Goal: Information Seeking & Learning: Learn about a topic

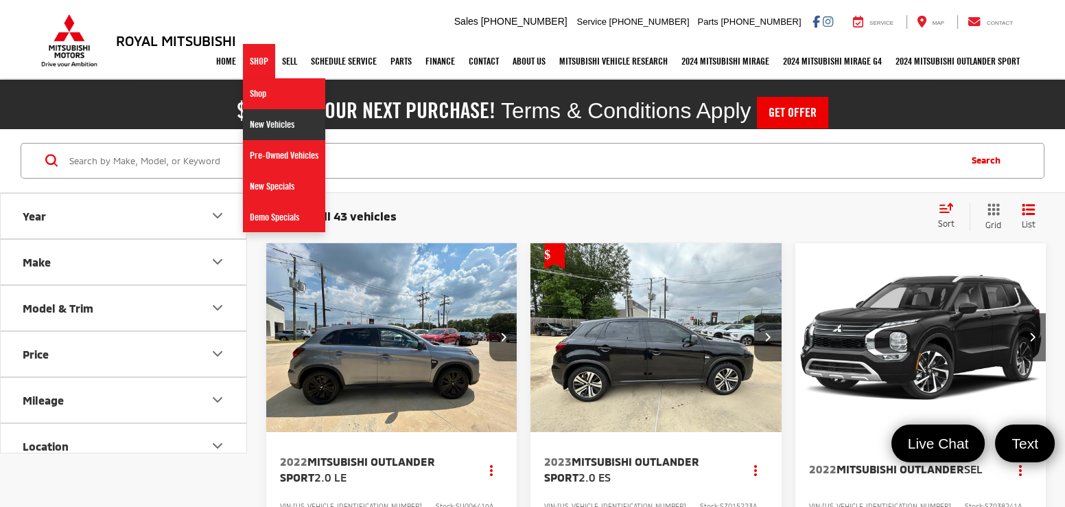
click at [256, 128] on link "New Vehicles" at bounding box center [284, 124] width 82 height 31
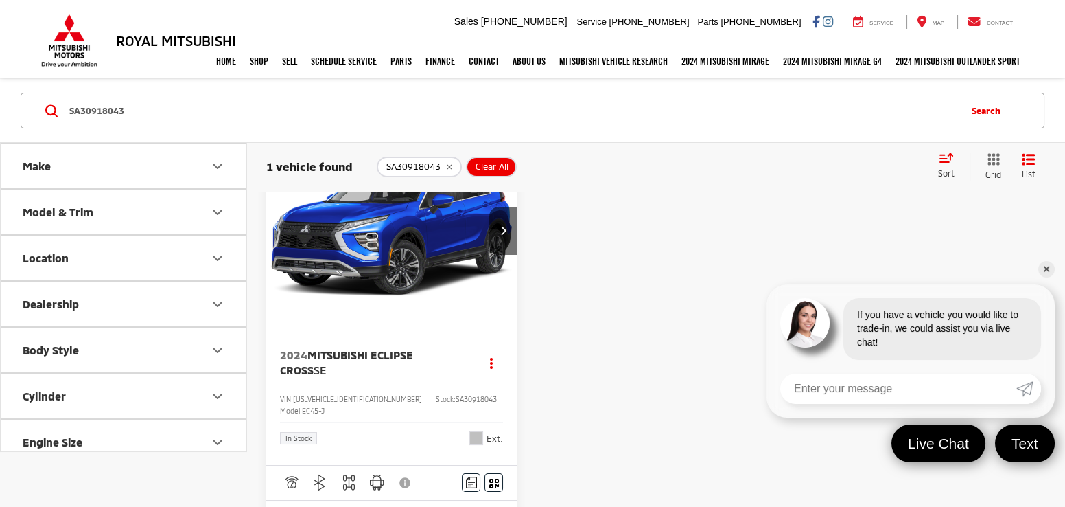
scroll to position [65, 0]
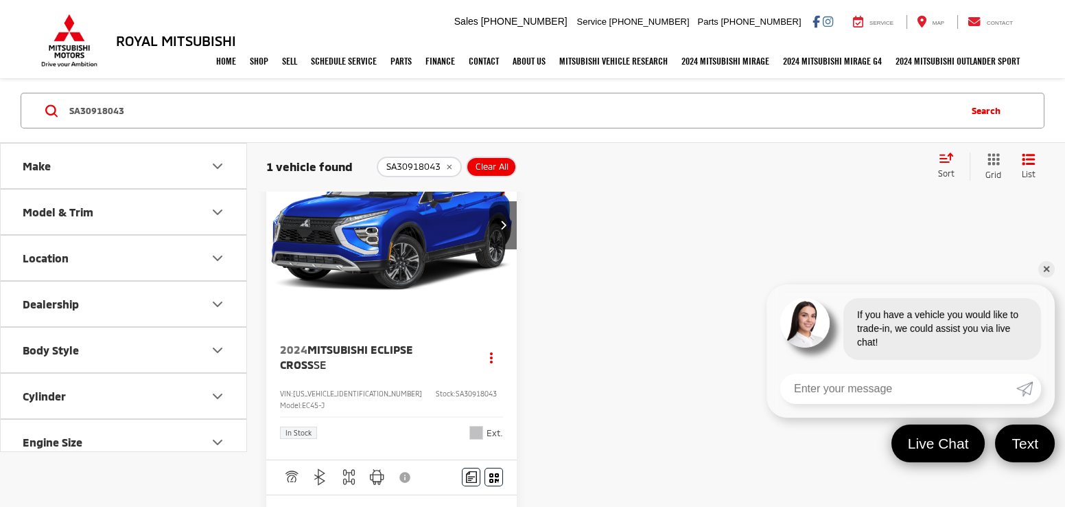
click at [339, 248] on img "2024 Mitsubishi Eclipse Cross SE 0" at bounding box center [392, 224] width 253 height 189
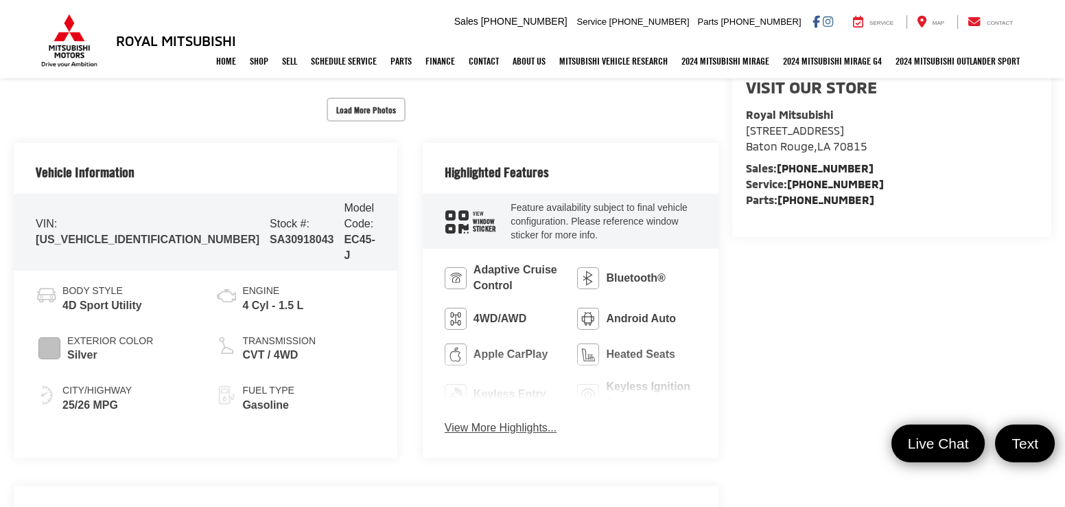
click at [463, 432] on button "View More Highlights..." at bounding box center [501, 428] width 112 height 16
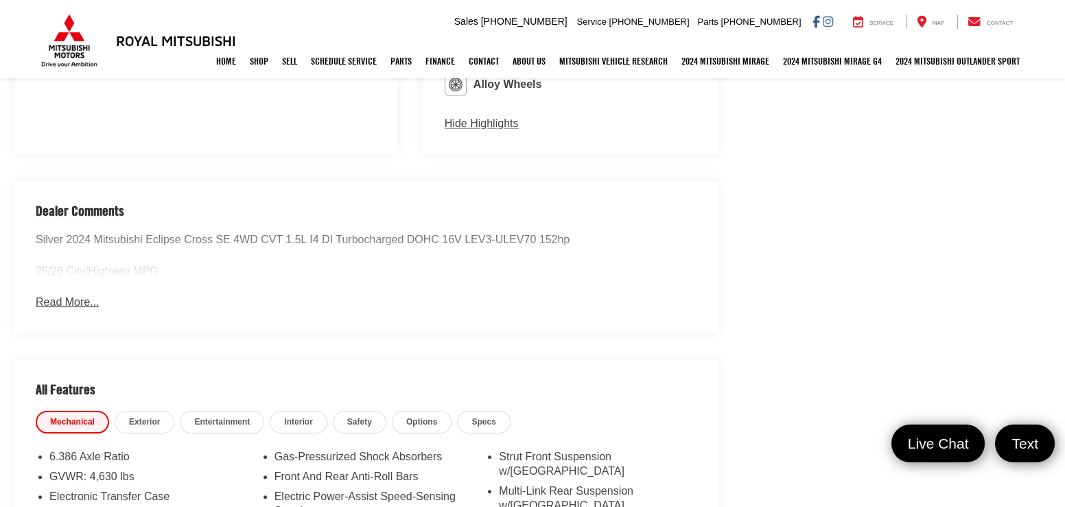
scroll to position [1164, 0]
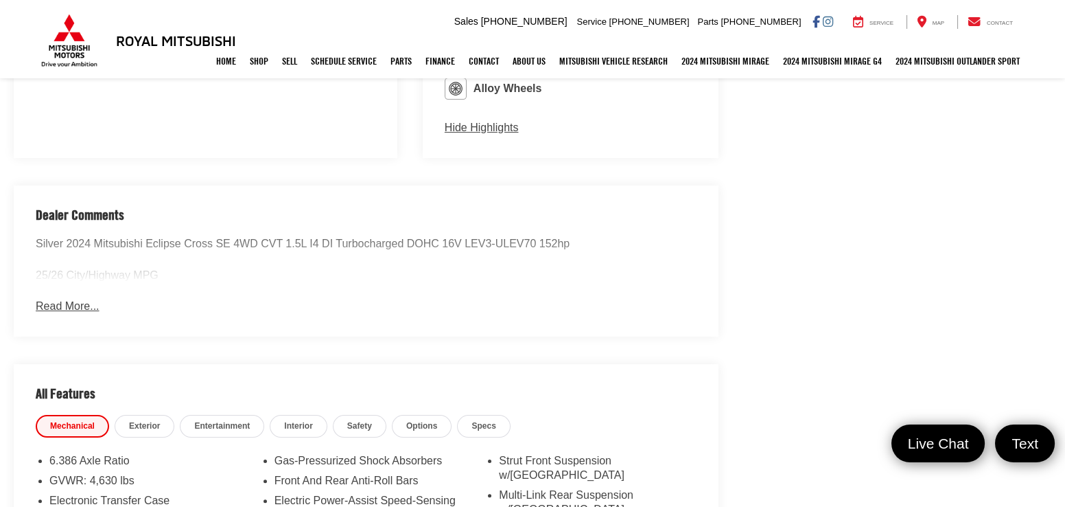
click at [72, 299] on button "Read More..." at bounding box center [67, 307] width 63 height 16
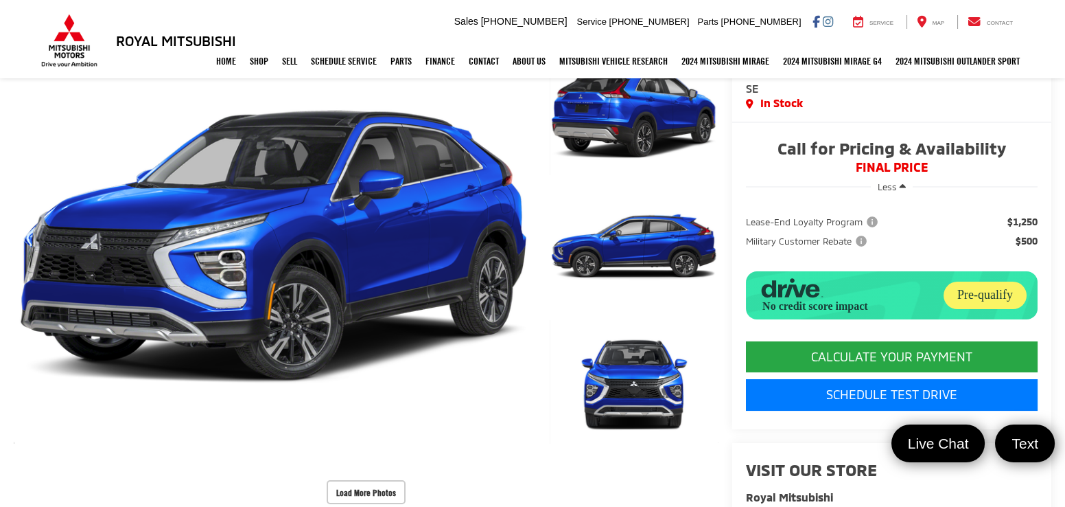
scroll to position [42, 0]
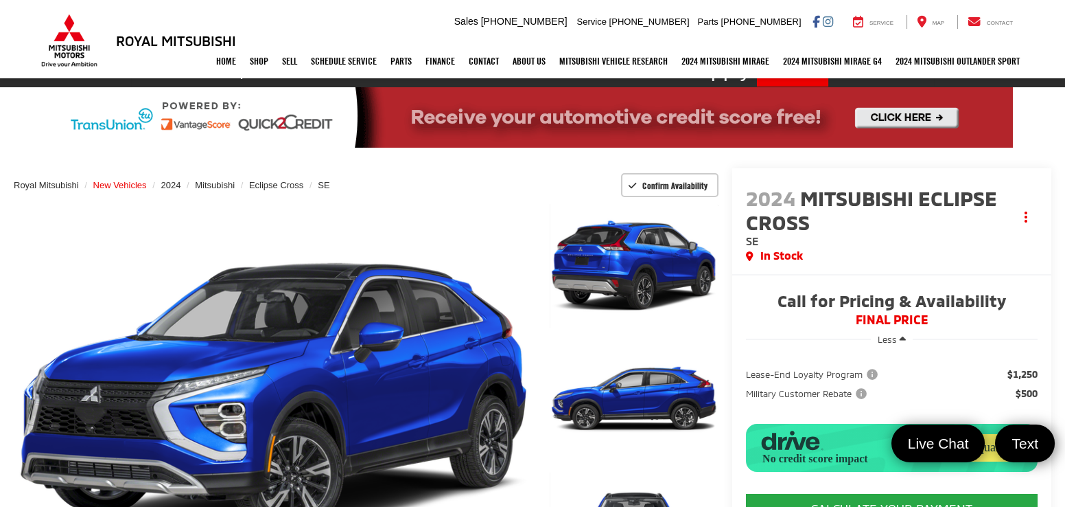
click at [108, 181] on span "New Vehicles" at bounding box center [120, 185] width 54 height 10
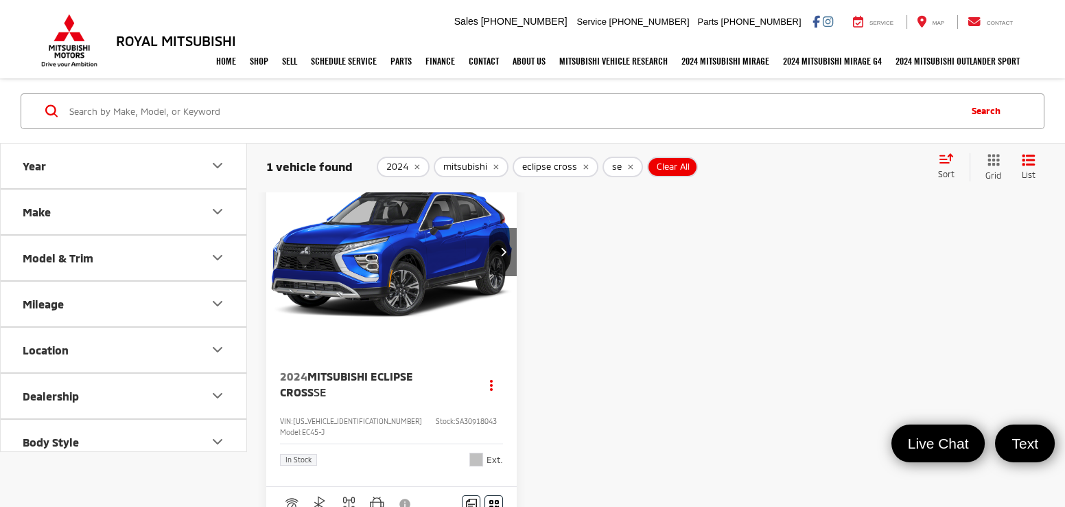
scroll to position [67, 0]
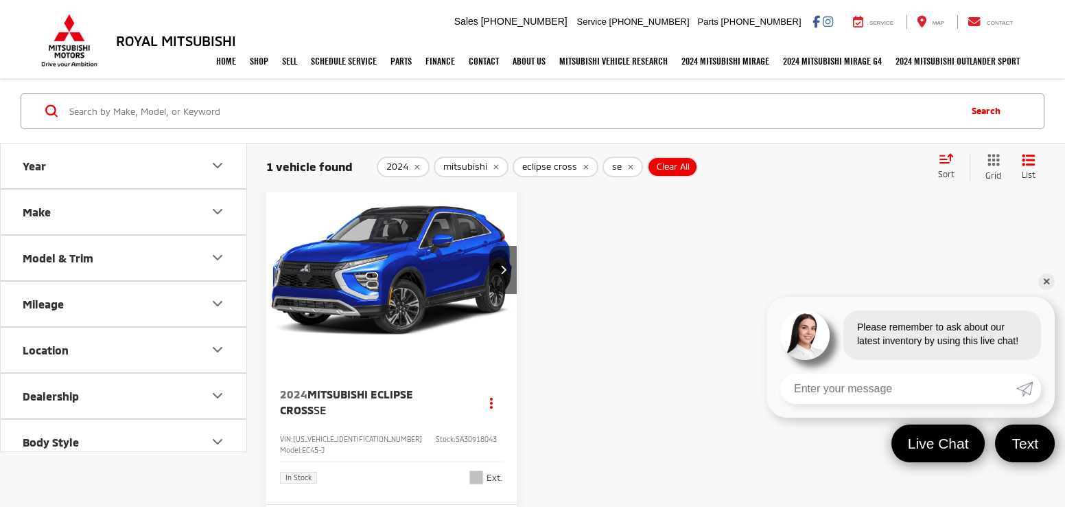
click at [417, 164] on icon "remove 2024" at bounding box center [417, 166] width 5 height 5
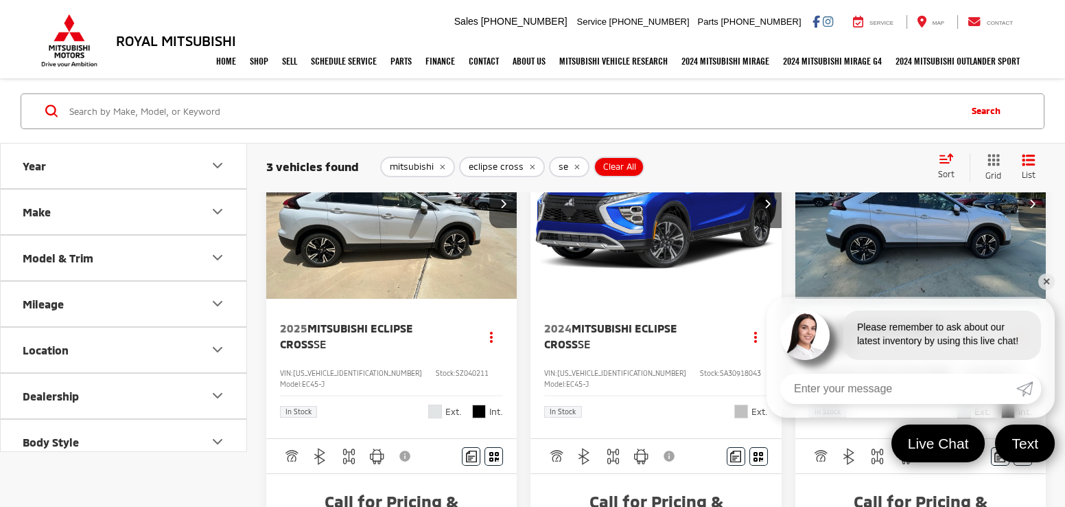
scroll to position [109, 0]
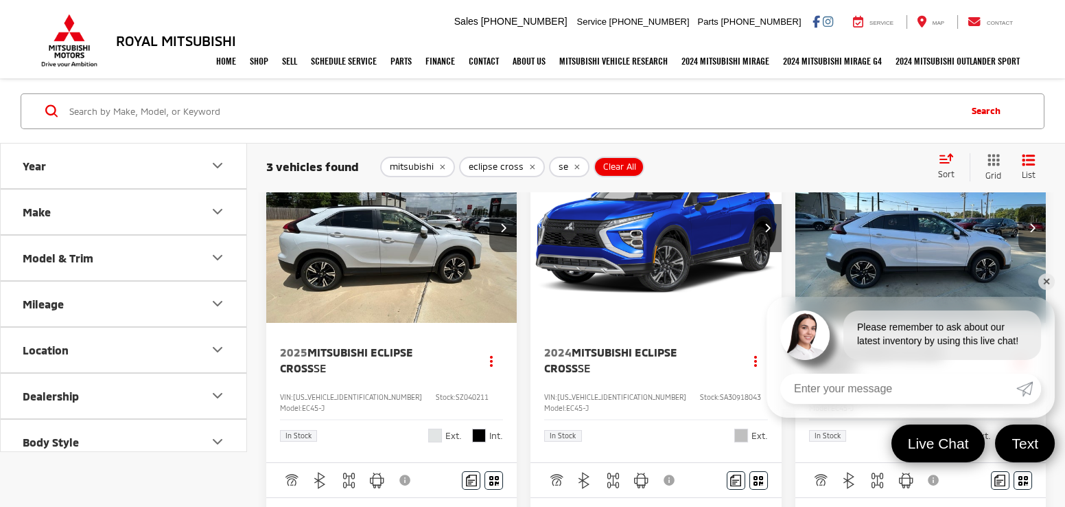
click at [1047, 281] on link "✕" at bounding box center [1047, 281] width 16 height 16
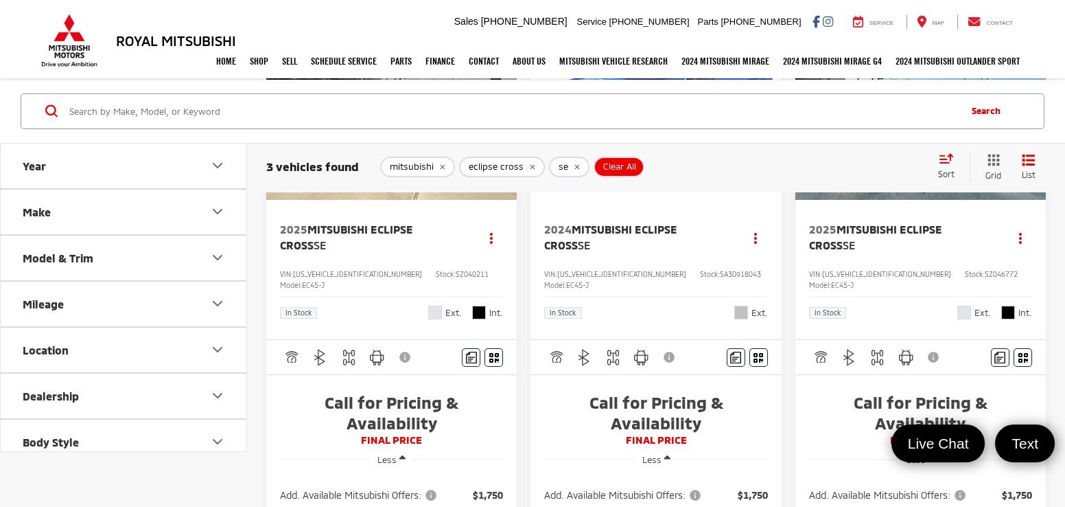
scroll to position [233, 0]
click at [410, 227] on span "Mitsubishi Eclipse Cross" at bounding box center [346, 235] width 133 height 28
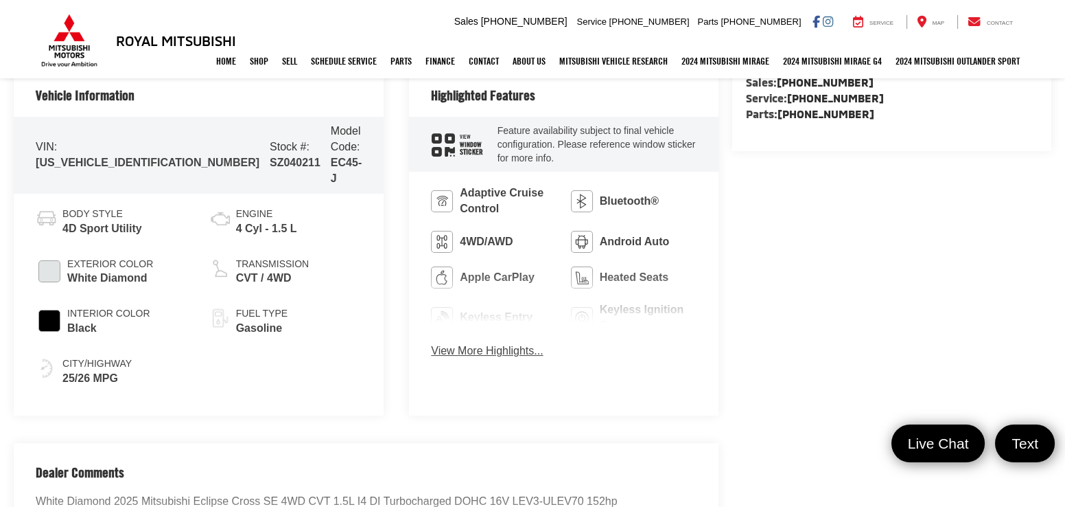
scroll to position [654, 0]
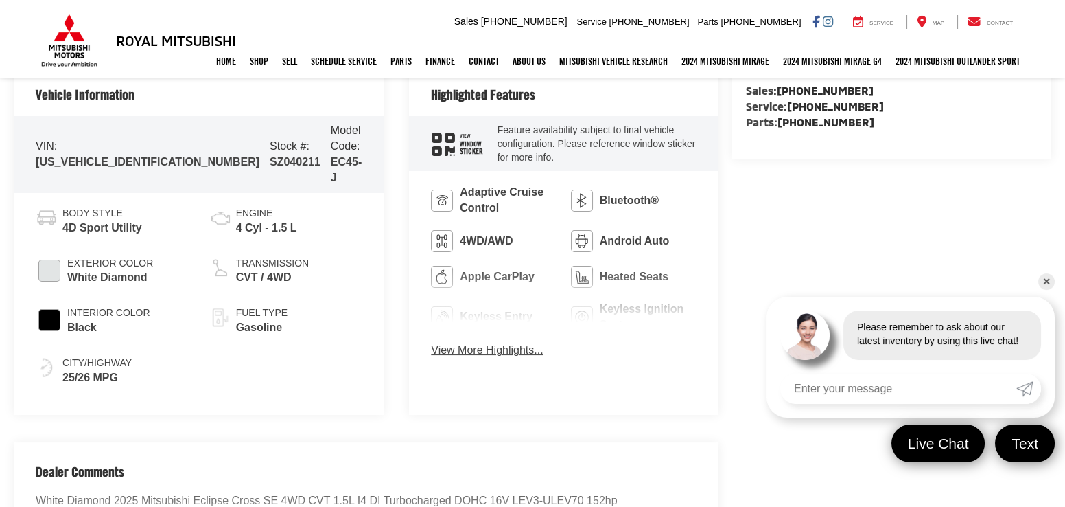
click at [484, 343] on button "View More Highlights..." at bounding box center [487, 351] width 112 height 16
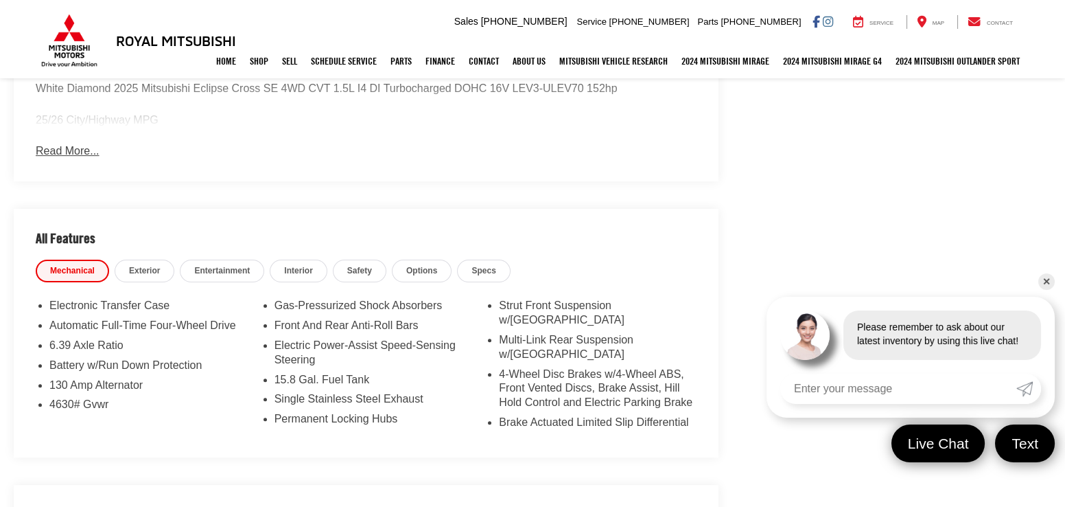
scroll to position [1331, 0]
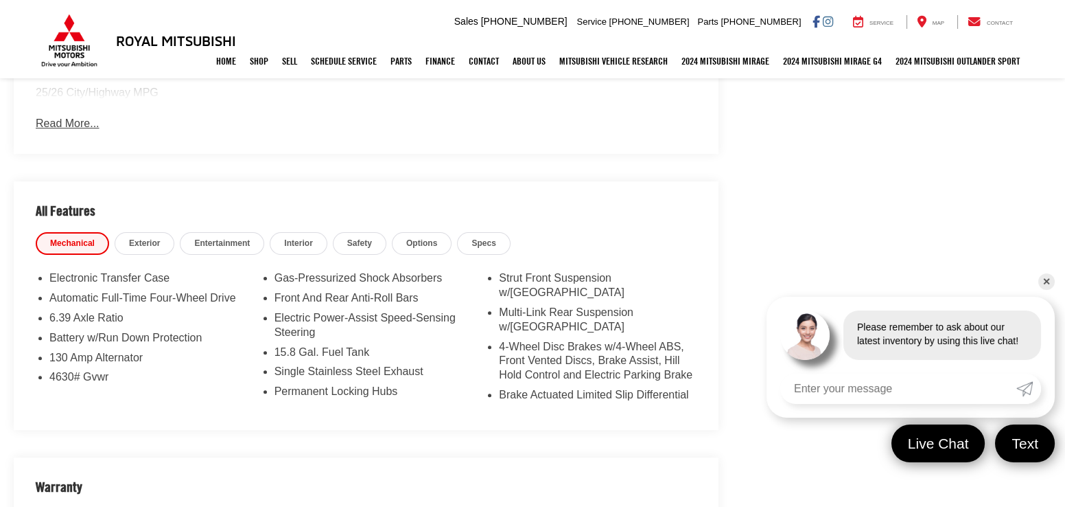
click at [238, 238] on span "Entertainment" at bounding box center [222, 244] width 56 height 12
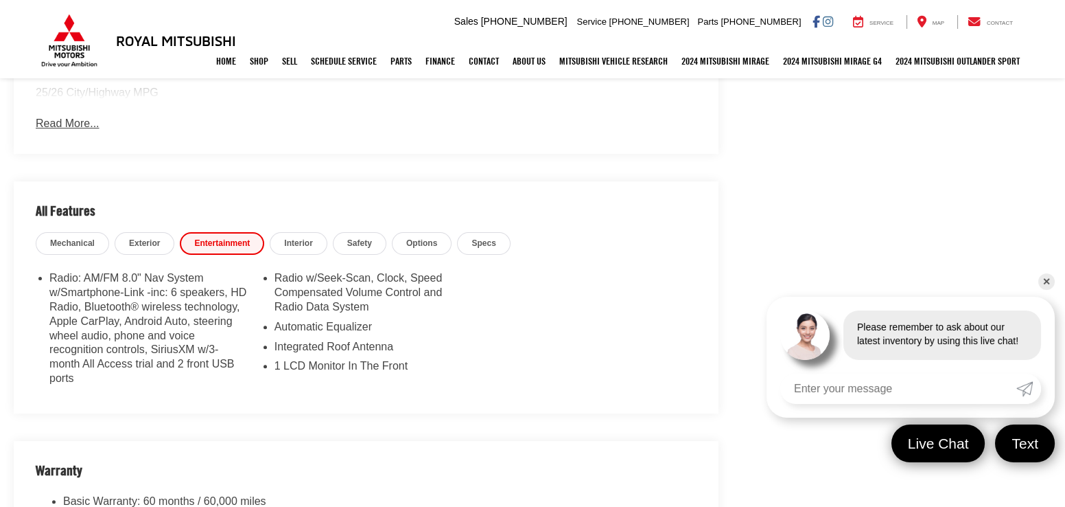
click at [132, 238] on span "Exterior" at bounding box center [144, 244] width 31 height 12
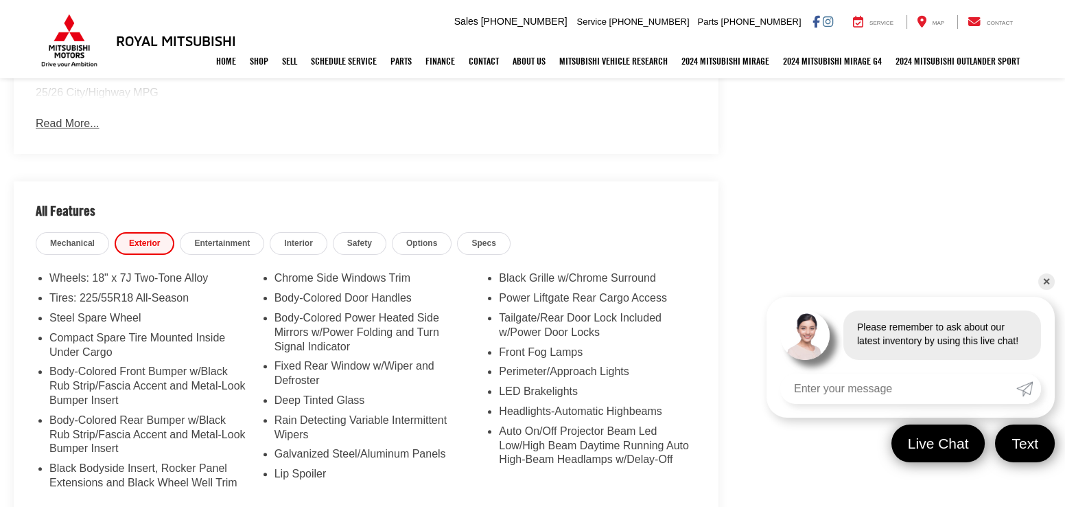
click at [287, 238] on span "Interior" at bounding box center [298, 244] width 28 height 12
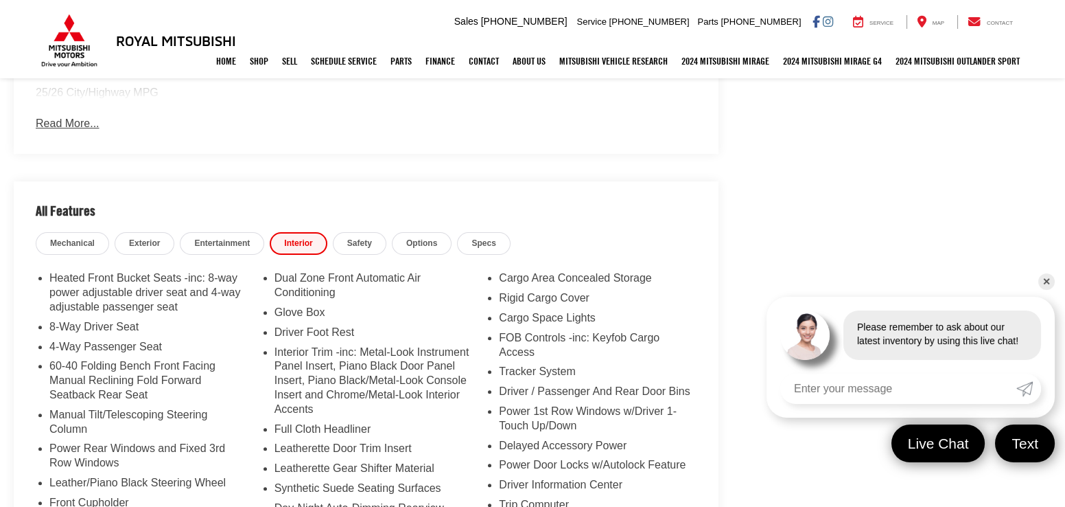
click at [424, 238] on span "Options" at bounding box center [421, 244] width 31 height 12
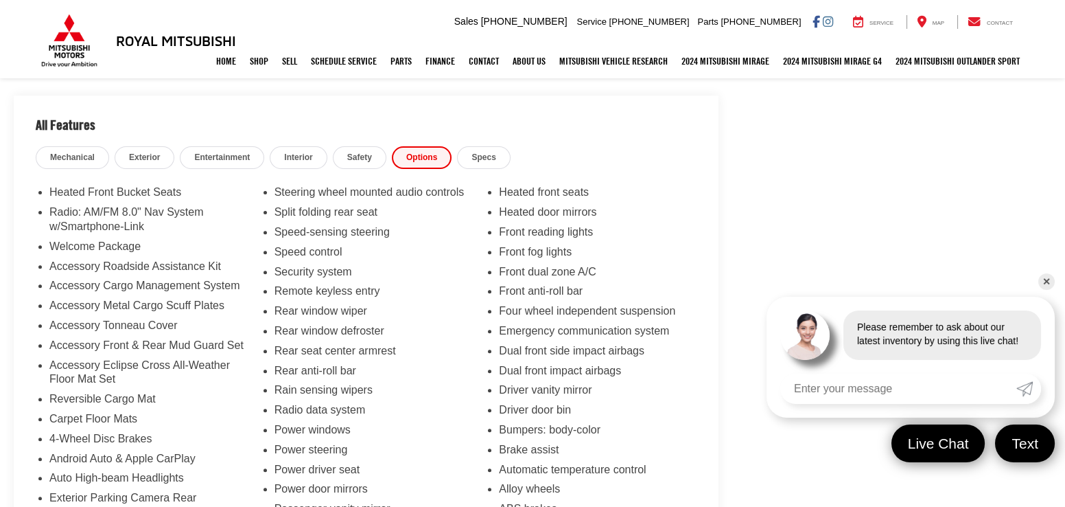
scroll to position [1261, 0]
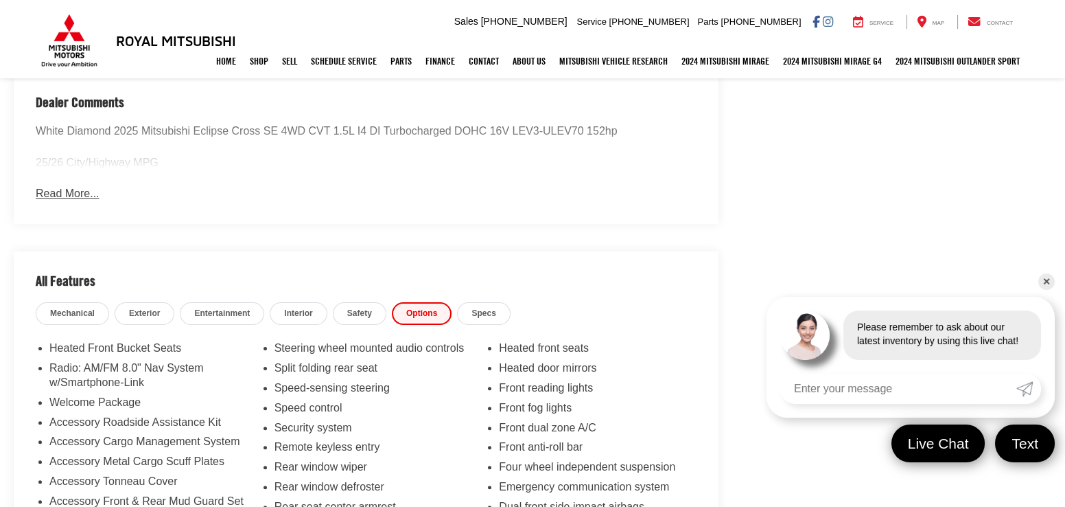
click at [310, 290] on h2 "All Features" at bounding box center [366, 276] width 705 height 51
click at [303, 308] on span "Interior" at bounding box center [298, 314] width 28 height 12
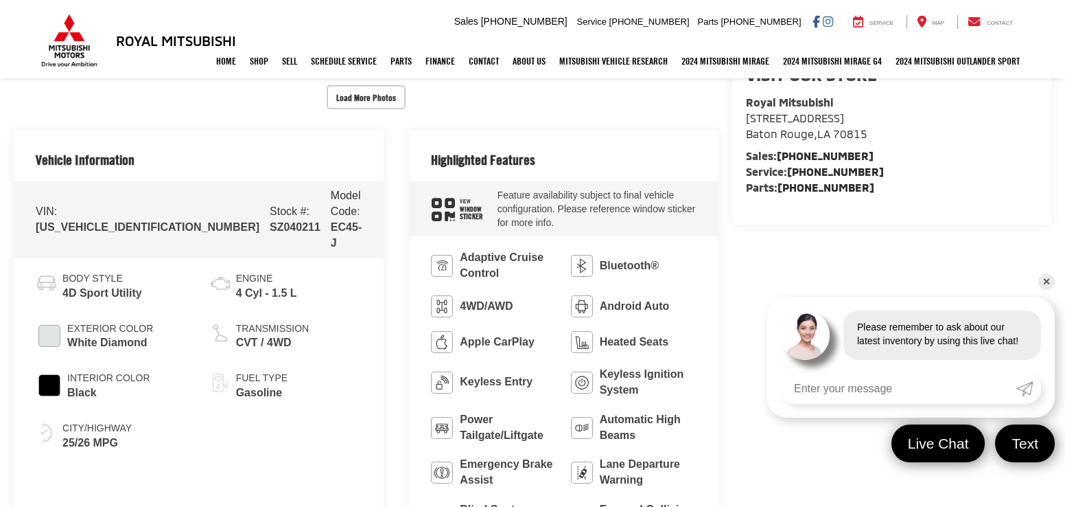
scroll to position [557, 0]
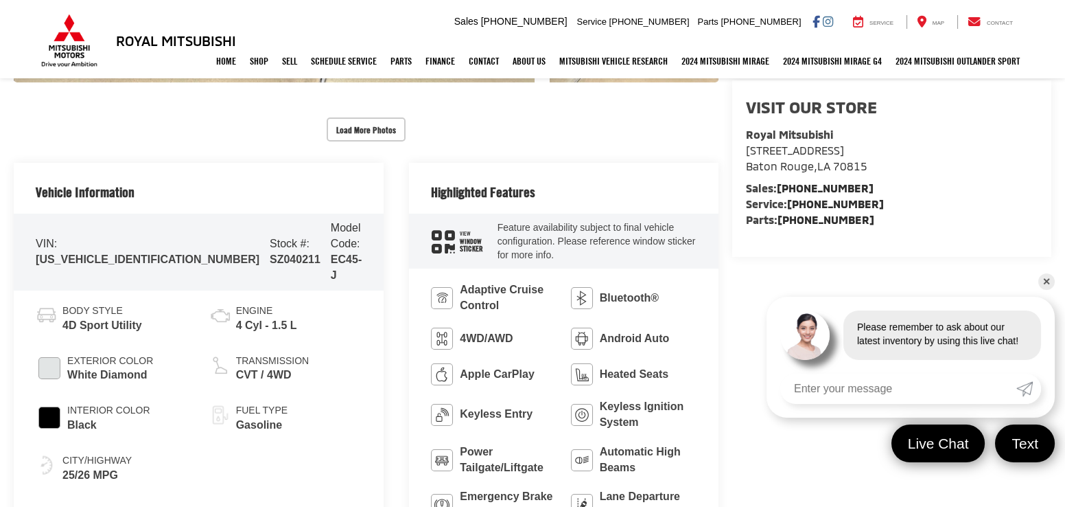
click at [432, 233] on icon "window sticker" at bounding box center [443, 241] width 23 height 23
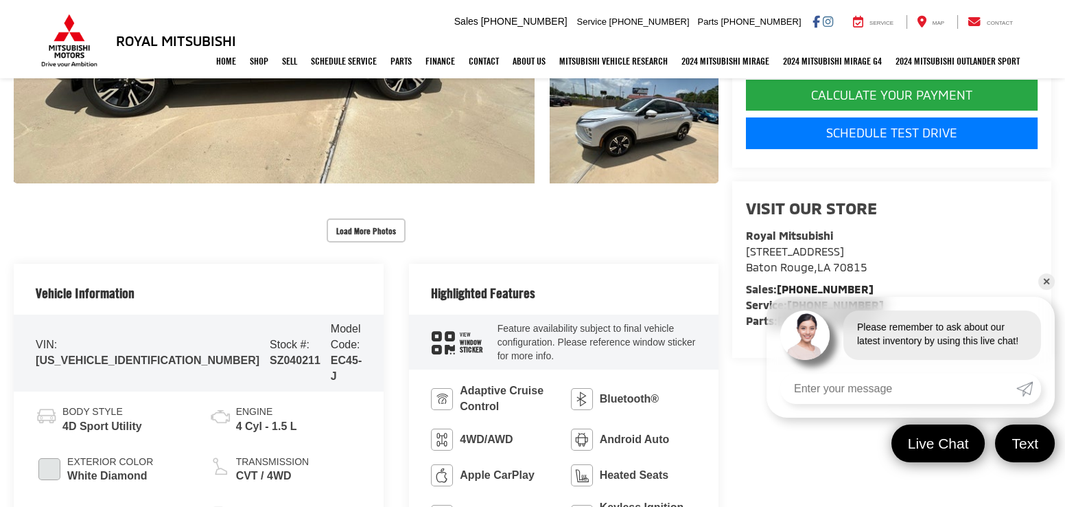
scroll to position [452, 0]
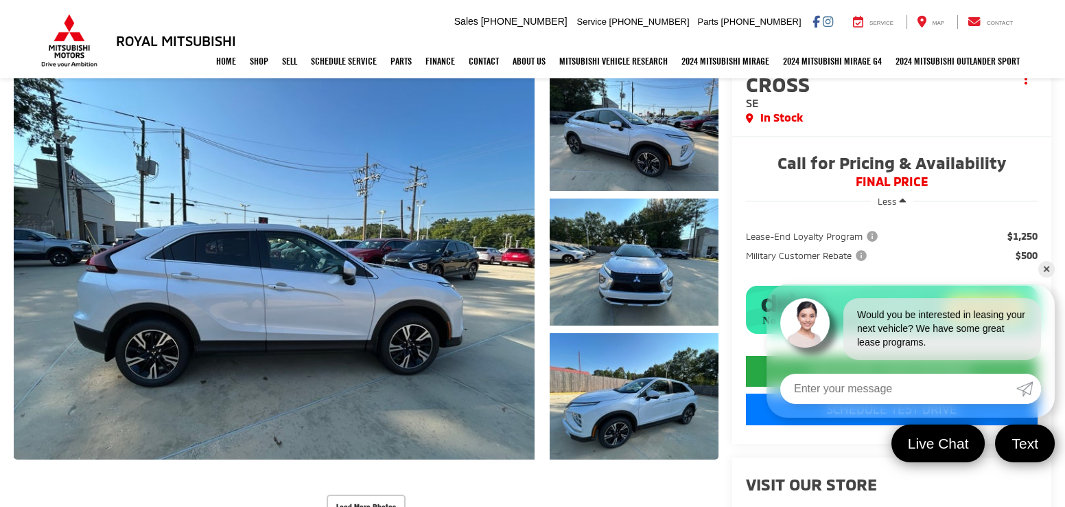
scroll to position [179, 0]
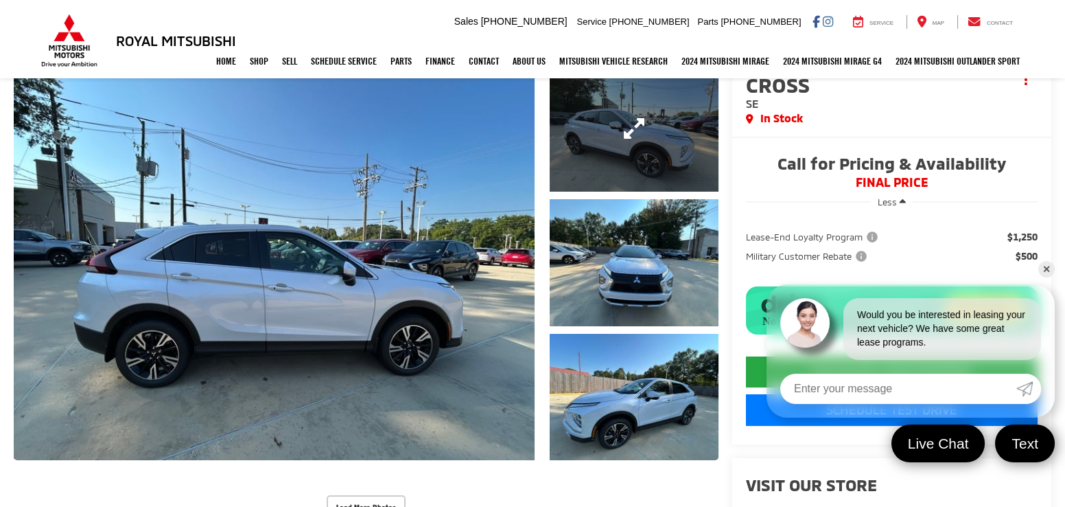
click at [617, 160] on link "Expand Photo 1" at bounding box center [634, 128] width 169 height 127
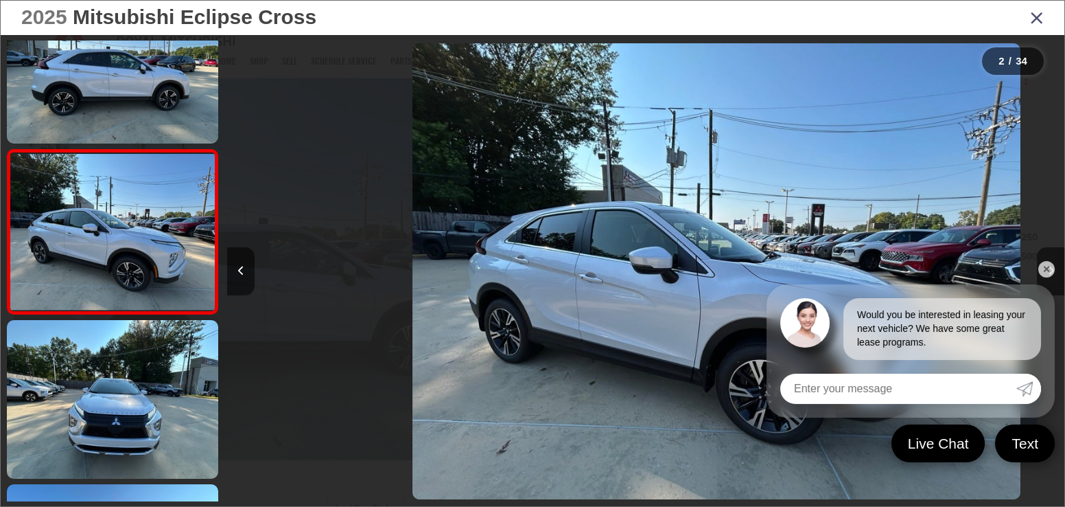
scroll to position [0, 837]
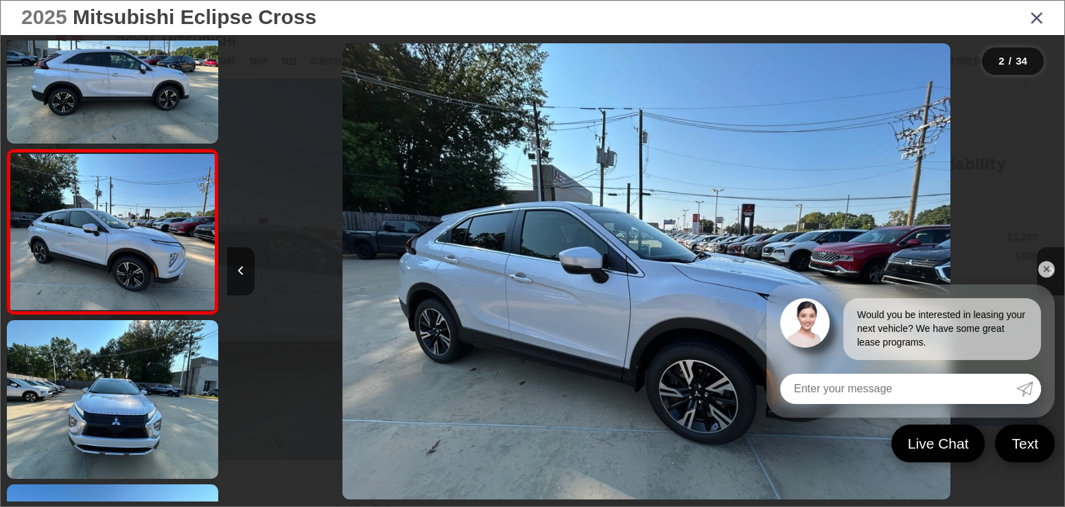
click at [1050, 263] on link "✕" at bounding box center [1047, 269] width 16 height 16
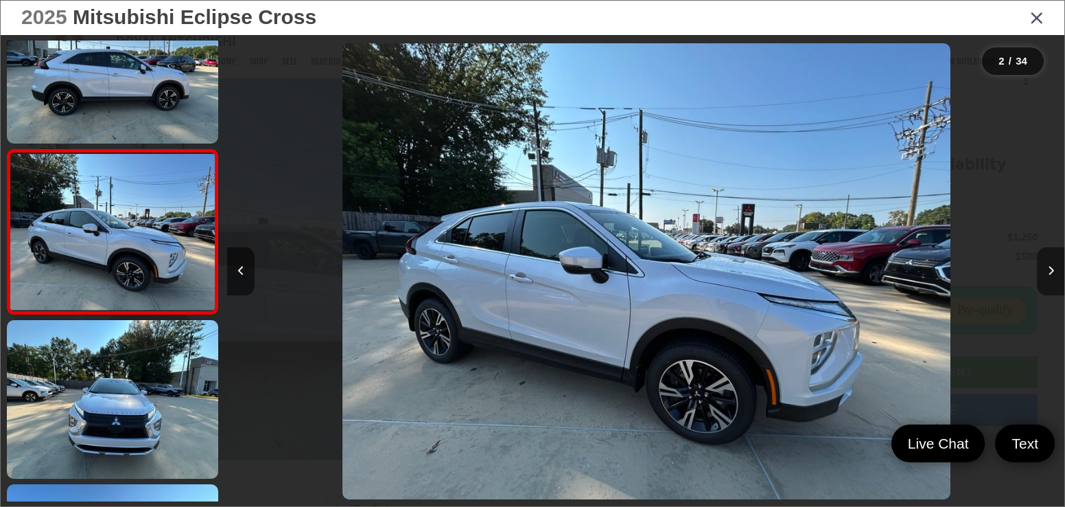
click at [1050, 264] on button "Next image" at bounding box center [1050, 271] width 27 height 48
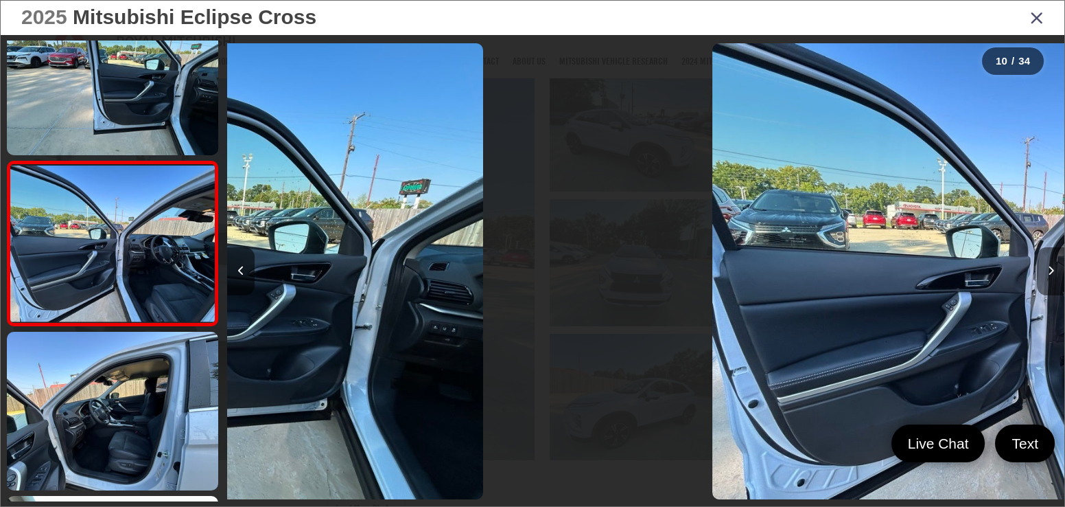
scroll to position [1369, 0]
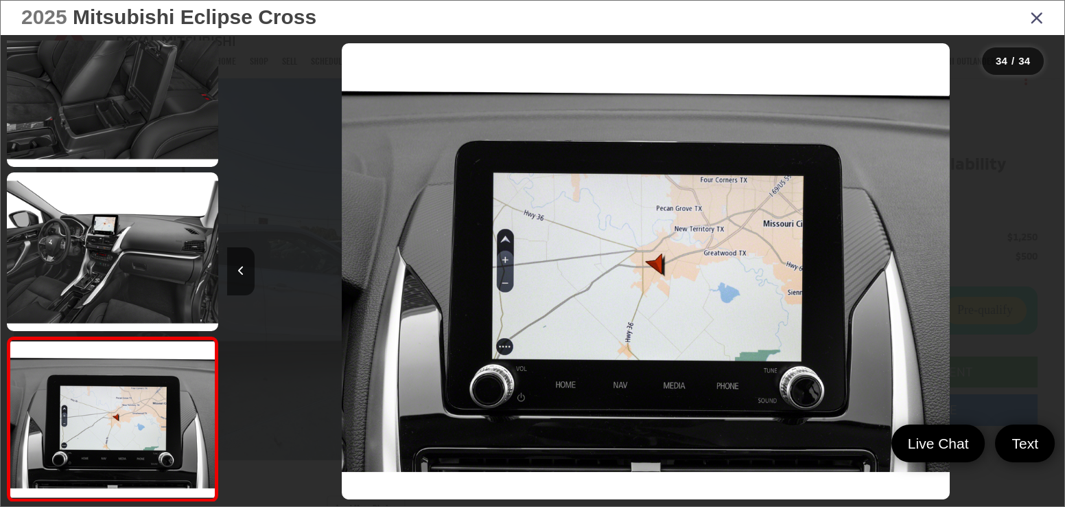
click at [308, 115] on div at bounding box center [331, 271] width 209 height 472
click at [1037, 24] on icon "Close gallery" at bounding box center [1037, 17] width 14 height 18
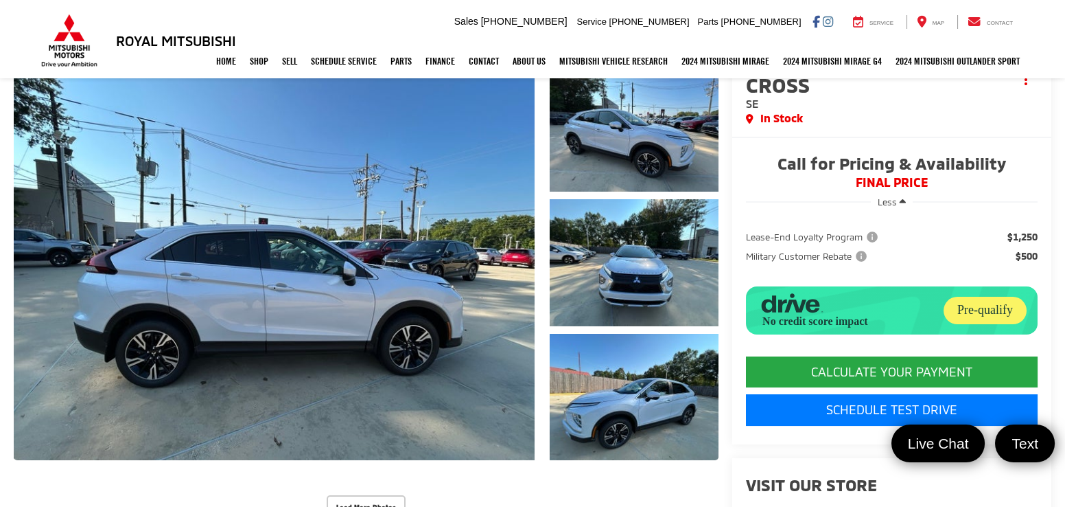
click at [538, 232] on div at bounding box center [363, 266] width 712 height 402
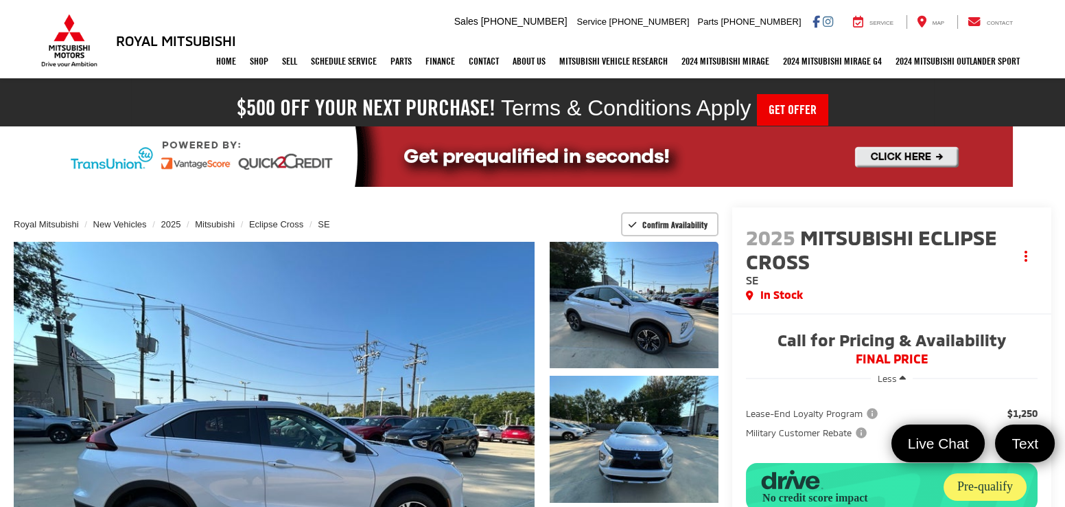
scroll to position [0, 0]
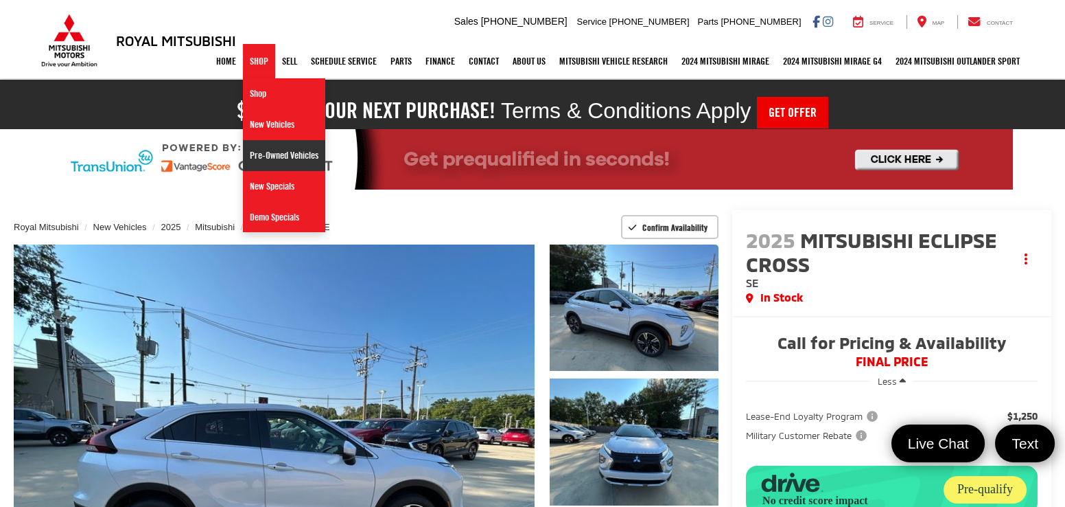
click at [292, 148] on link "Pre-Owned Vehicles" at bounding box center [284, 155] width 82 height 31
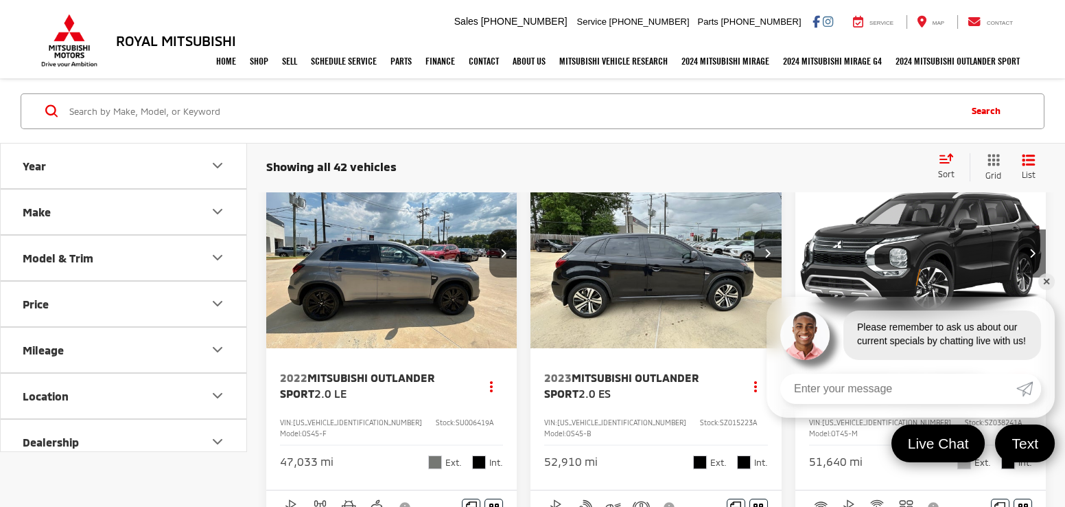
scroll to position [360, 0]
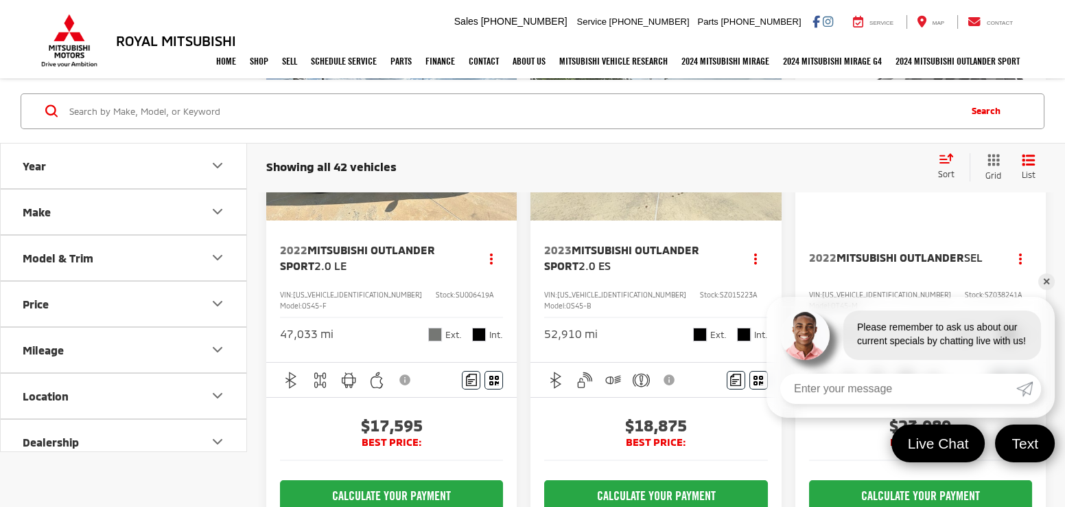
click at [1043, 281] on link "✕" at bounding box center [1047, 281] width 16 height 16
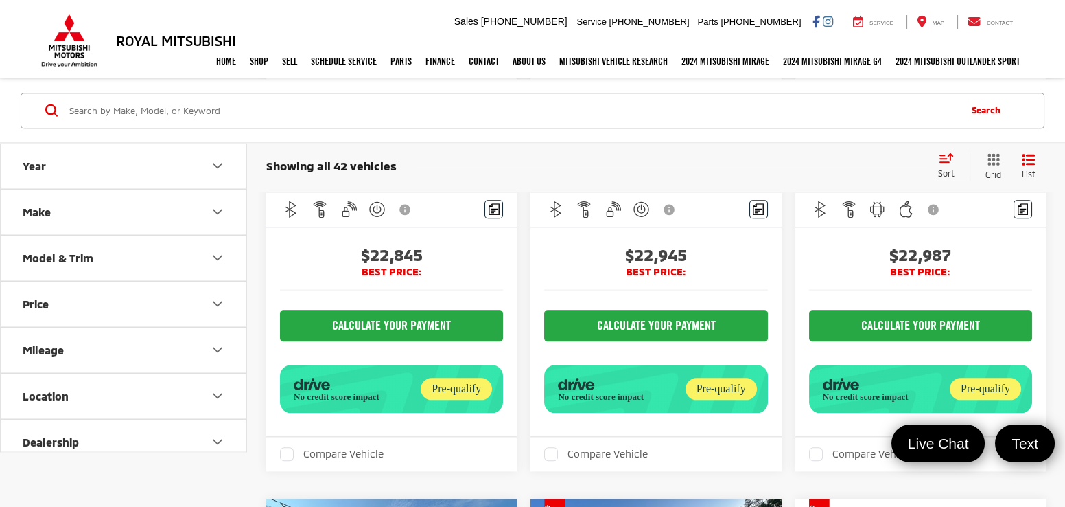
scroll to position [4212, 0]
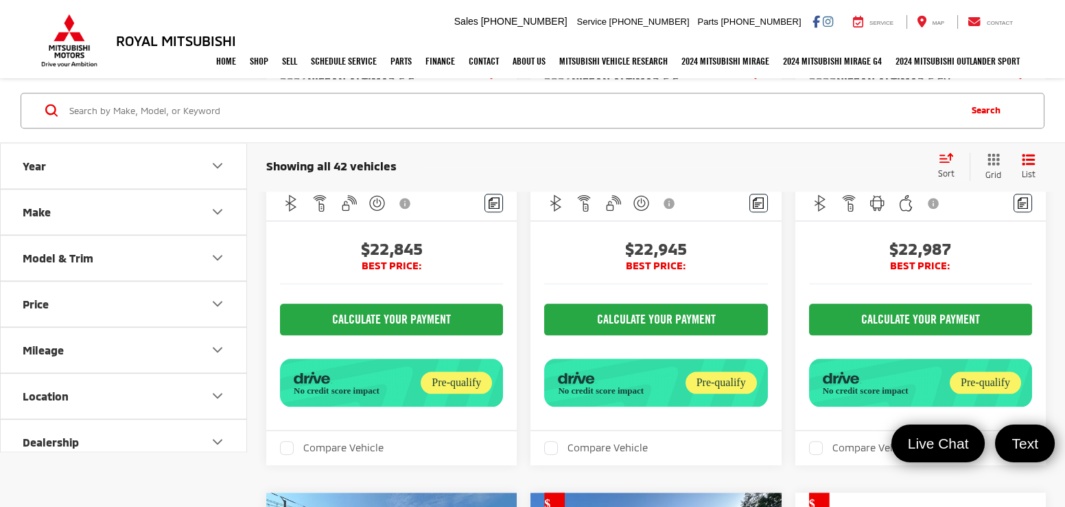
click at [395, 113] on input "Search by Make, Model, or Keyword" at bounding box center [513, 110] width 890 height 33
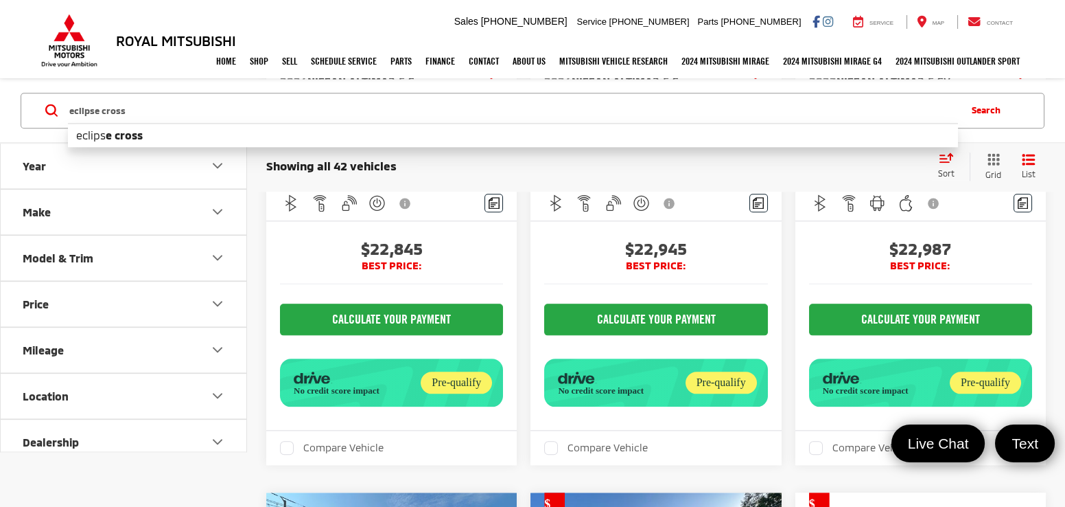
type input "eclipse cross"
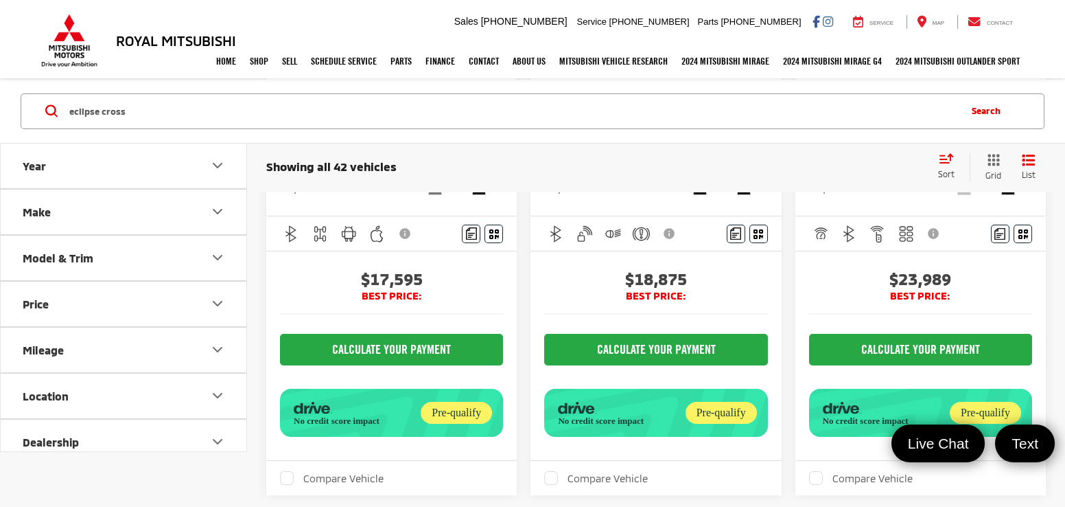
scroll to position [49, 0]
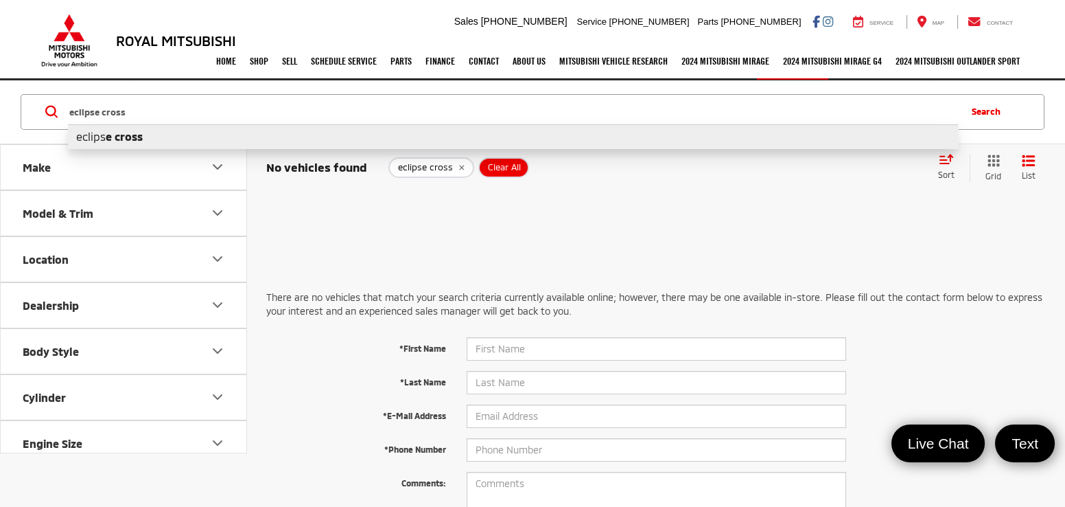
click at [461, 167] on icon "remove eclipse%20cross" at bounding box center [461, 167] width 9 height 8
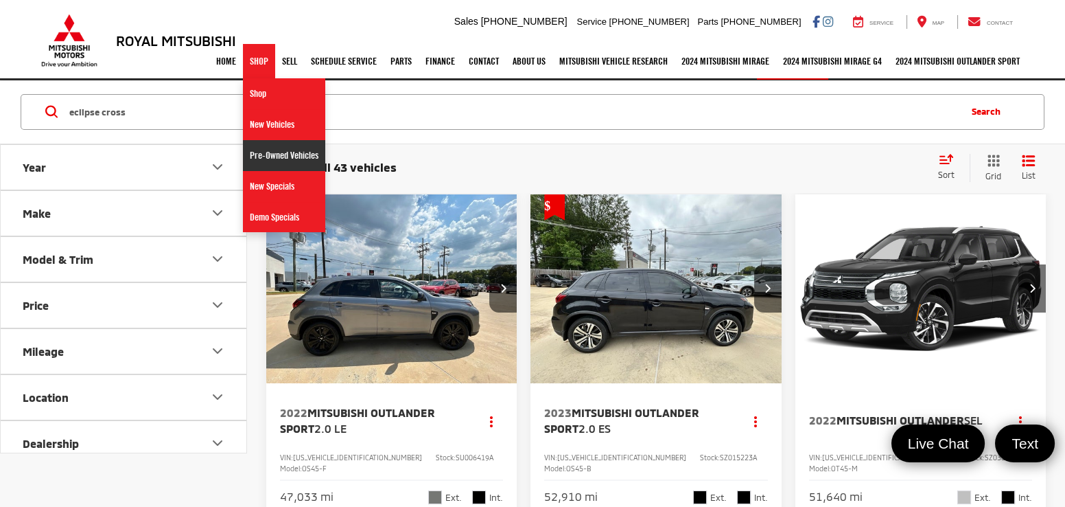
click at [292, 154] on link "Pre-Owned Vehicles" at bounding box center [284, 155] width 82 height 31
